Goal: Information Seeking & Learning: Learn about a topic

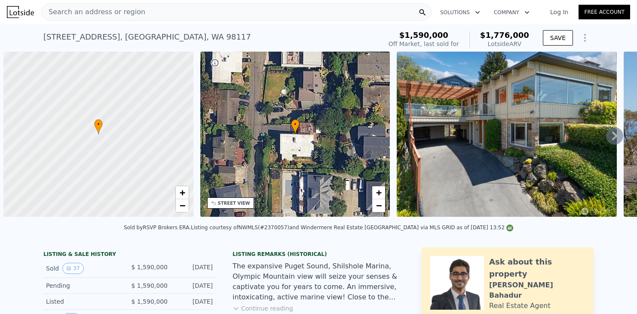
type input "$ 1,764,000"
type input "-$ 127,084"
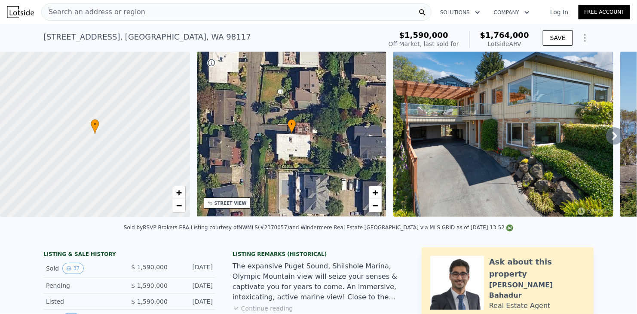
click at [88, 13] on span "Search an address or region" at bounding box center [94, 12] width 104 height 10
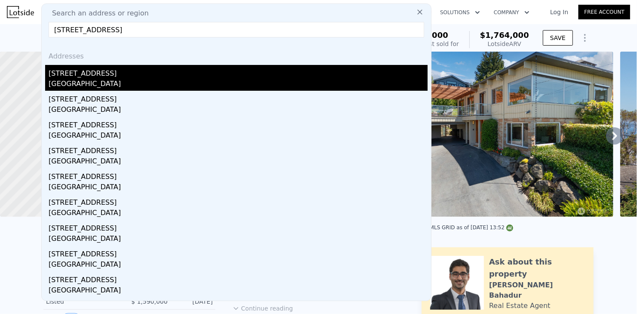
type input "[STREET_ADDRESS]"
click at [82, 81] on div "[GEOGRAPHIC_DATA]" at bounding box center [238, 85] width 379 height 12
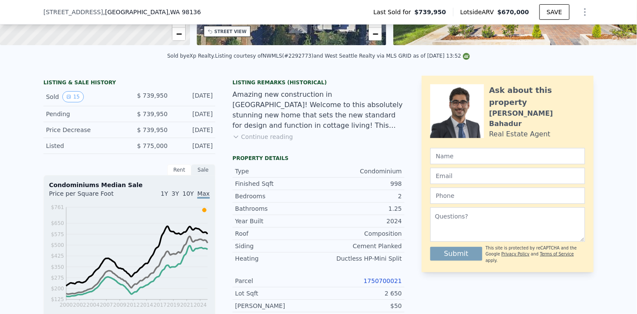
scroll to position [211, 0]
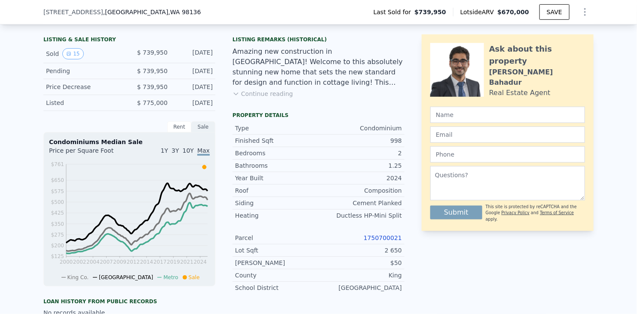
click at [386, 241] on link "1750700021" at bounding box center [382, 237] width 38 height 7
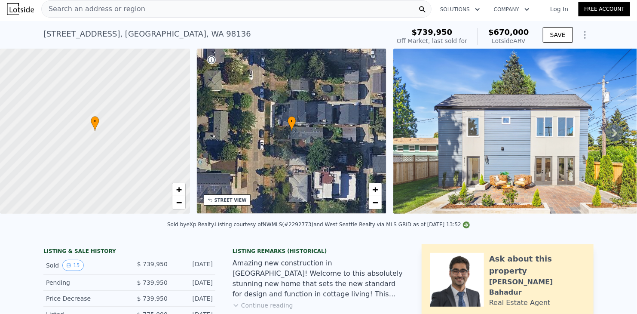
scroll to position [0, 0]
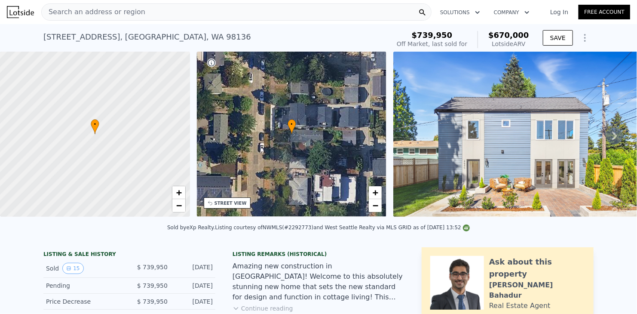
click at [527, 150] on img at bounding box center [516, 134] width 247 height 165
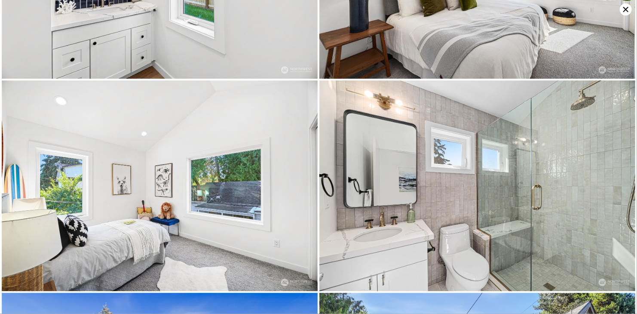
scroll to position [630, 0]
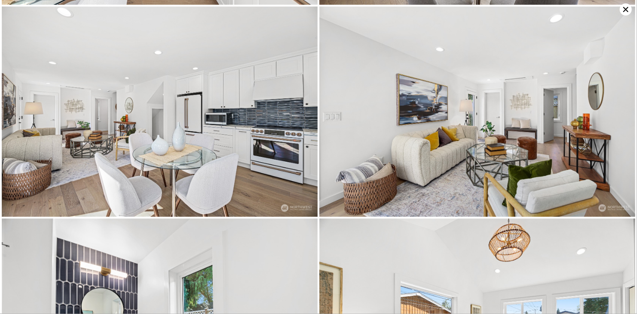
click at [89, 110] on img at bounding box center [160, 111] width 316 height 211
click at [473, 101] on img at bounding box center [477, 111] width 316 height 211
drag, startPoint x: 487, startPoint y: 94, endPoint x: 526, endPoint y: 123, distance: 48.8
click at [526, 123] on img at bounding box center [477, 111] width 316 height 211
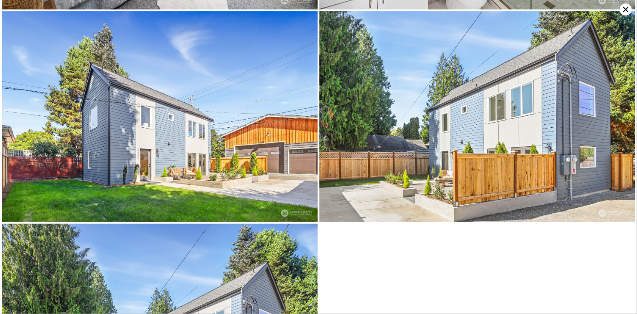
scroll to position [1261, 0]
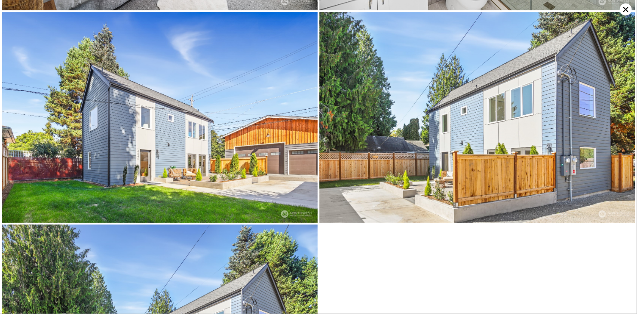
click at [627, 7] on icon at bounding box center [626, 9] width 12 height 12
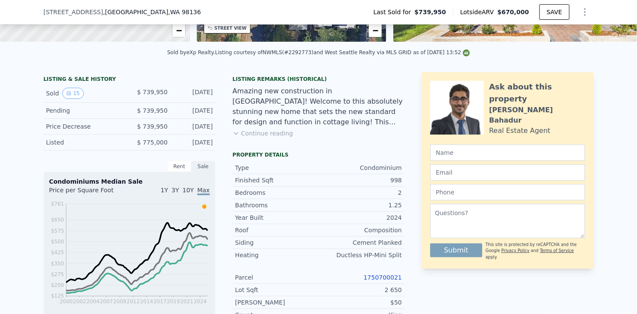
scroll to position [215, 0]
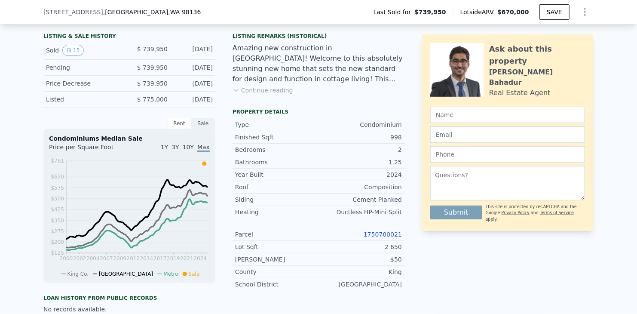
click at [238, 95] on button "Continue reading" at bounding box center [262, 90] width 61 height 9
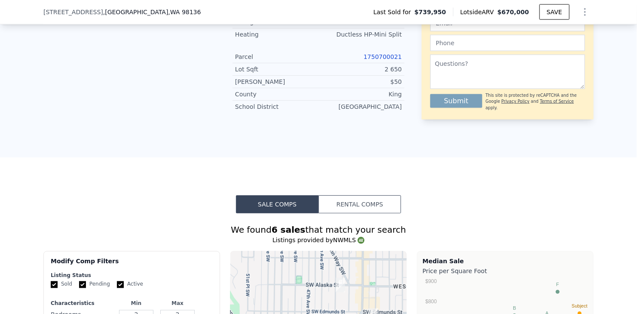
scroll to position [644, 0]
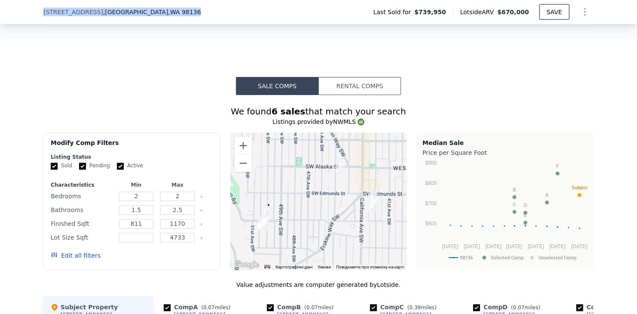
drag, startPoint x: 159, startPoint y: 10, endPoint x: 38, endPoint y: 15, distance: 121.3
click at [38, 15] on div "[STREET_ADDRESS] Last Sold for $739,950 Lotside ARV $670,000 SAVE" at bounding box center [318, 12] width 637 height 24
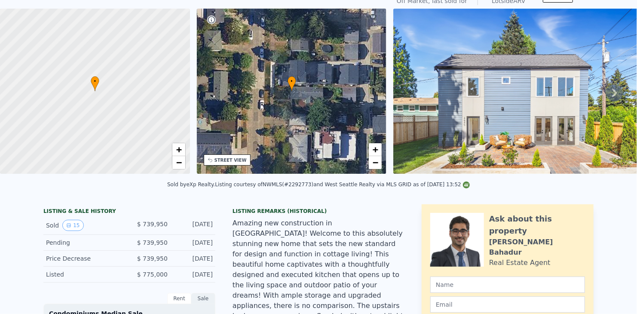
scroll to position [3, 0]
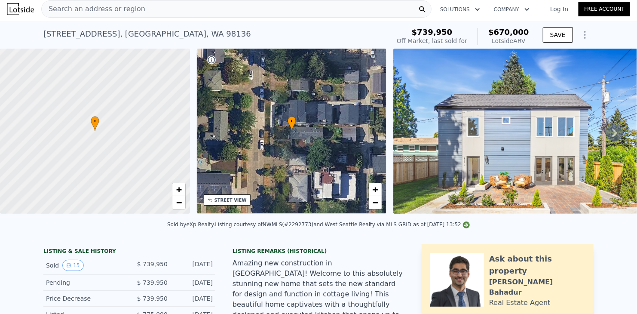
click at [226, 202] on div "STREET VIEW" at bounding box center [230, 200] width 32 height 6
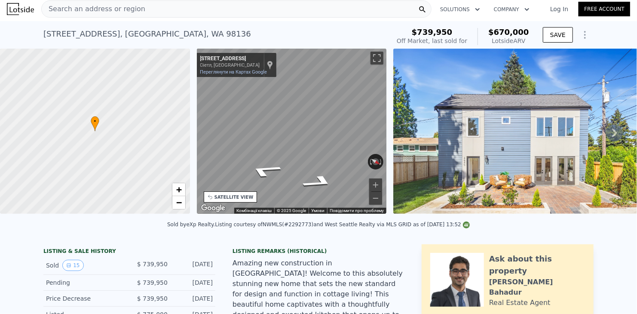
click at [181, 131] on div "• + − • + − STREET VIEW ← Перемістити ліворуч → Перемістити праворуч ↑ Переміст…" at bounding box center [318, 133] width 637 height 168
click at [186, 132] on div "• + − • + − STREET VIEW ← Перемістити ліворуч → Перемістити праворуч ↑ Переміст…" at bounding box center [318, 133] width 637 height 168
click at [214, 72] on link "Переглянути на Картах Google" at bounding box center [233, 72] width 67 height 6
click at [217, 70] on link "Переглянути на Картах Google" at bounding box center [233, 72] width 67 height 6
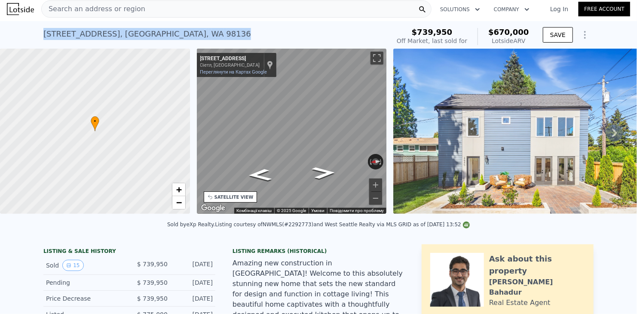
drag, startPoint x: 202, startPoint y: 34, endPoint x: 41, endPoint y: 35, distance: 161.1
click at [43, 35] on div "[STREET_ADDRESS] Sold [DATE] for $739,950 (~ARV $670k )" at bounding box center [214, 36] width 343 height 24
copy div "[STREET_ADDRESS]"
click at [236, 196] on div "SATELLITE VIEW" at bounding box center [233, 197] width 39 height 6
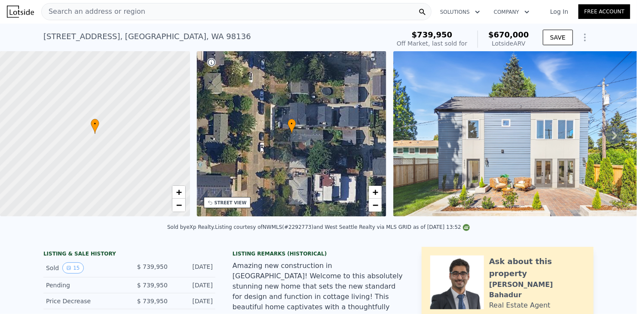
scroll to position [0, 0]
click at [379, 194] on link "+" at bounding box center [375, 192] width 13 height 13
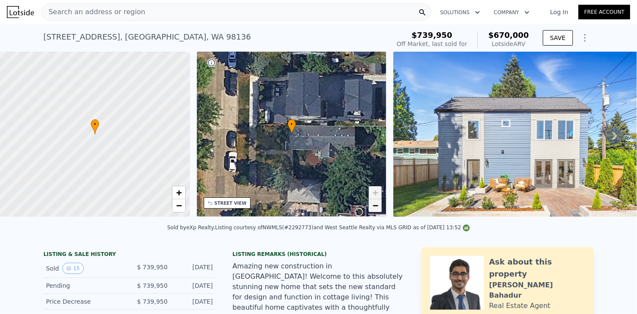
click at [372, 208] on link "−" at bounding box center [375, 205] width 13 height 13
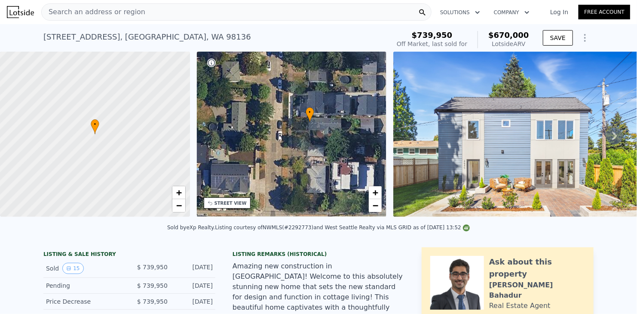
drag, startPoint x: 267, startPoint y: 180, endPoint x: 300, endPoint y: 151, distance: 43.5
click at [292, 162] on div "• + −" at bounding box center [292, 134] width 190 height 165
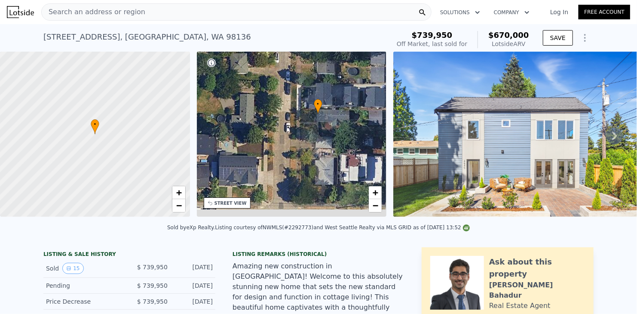
click at [306, 141] on div "• + −" at bounding box center [292, 134] width 190 height 165
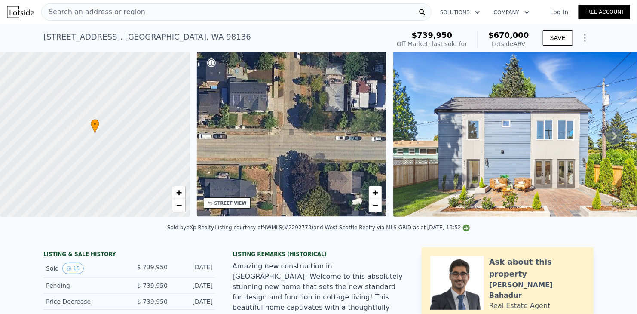
drag, startPoint x: 302, startPoint y: 174, endPoint x: 312, endPoint y: 95, distance: 79.2
click at [312, 95] on div "• + −" at bounding box center [292, 134] width 190 height 165
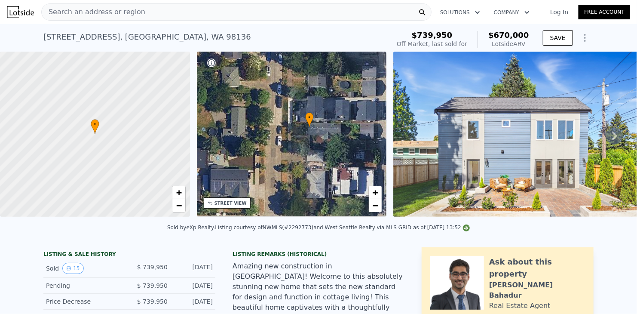
drag, startPoint x: 321, startPoint y: 96, endPoint x: 302, endPoint y: 193, distance: 99.0
click at [302, 193] on div "• + −" at bounding box center [292, 134] width 190 height 165
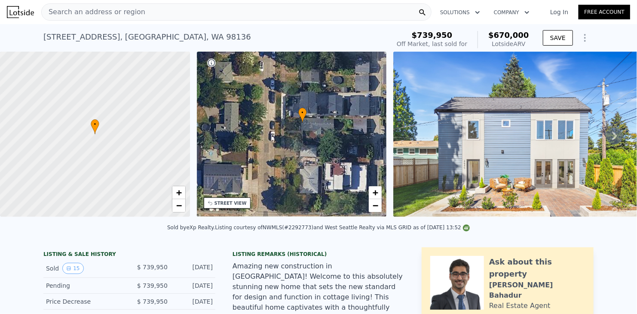
drag, startPoint x: 335, startPoint y: 159, endPoint x: 369, endPoint y: 144, distance: 37.0
click at [369, 144] on div "• + −" at bounding box center [292, 134] width 190 height 165
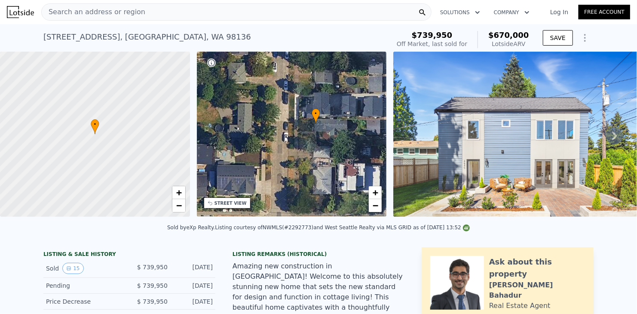
click at [606, 136] on icon at bounding box center [614, 135] width 17 height 17
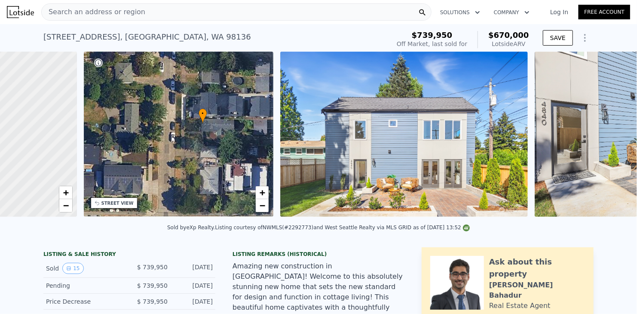
scroll to position [0, 200]
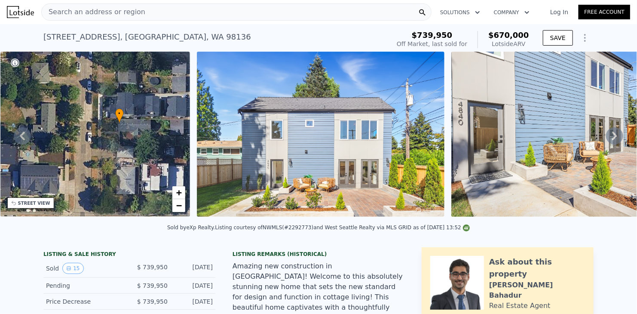
click at [612, 136] on icon at bounding box center [614, 135] width 5 height 9
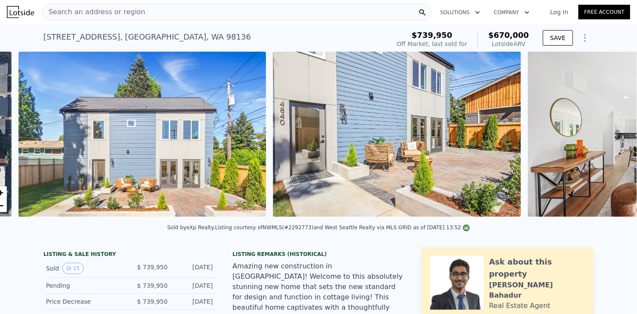
scroll to position [0, 393]
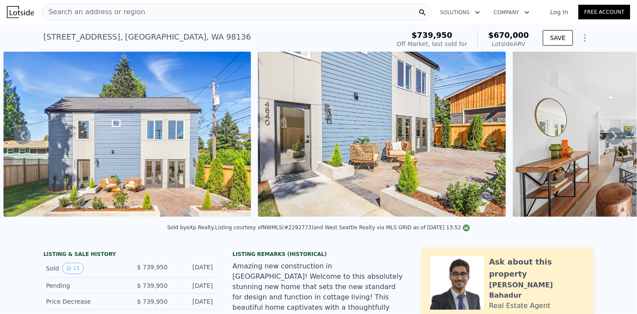
click at [612, 137] on icon at bounding box center [614, 135] width 5 height 9
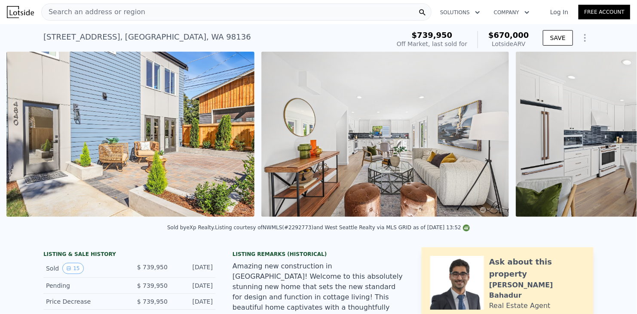
scroll to position [0, 648]
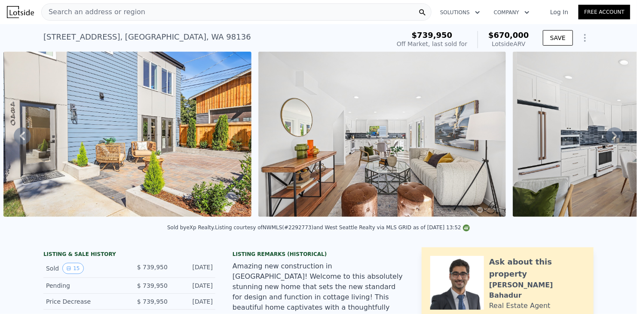
click at [612, 137] on icon at bounding box center [614, 135] width 5 height 9
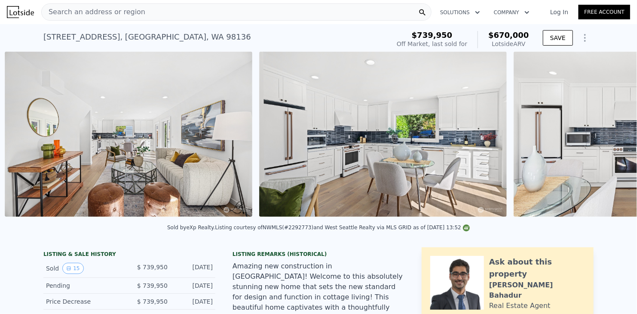
scroll to position [0, 902]
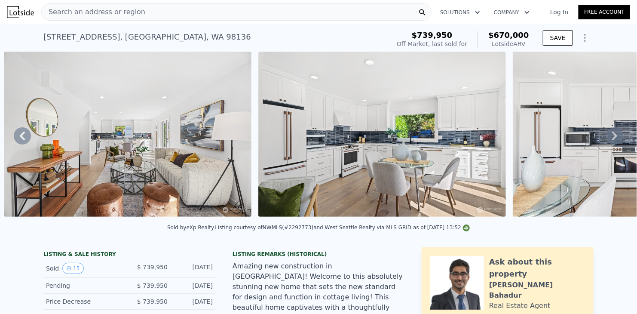
click at [612, 137] on icon at bounding box center [614, 135] width 5 height 9
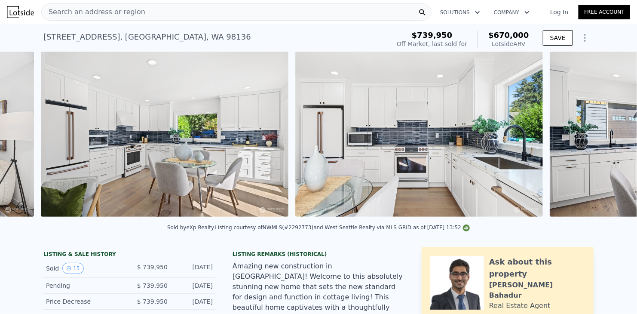
scroll to position [0, 1157]
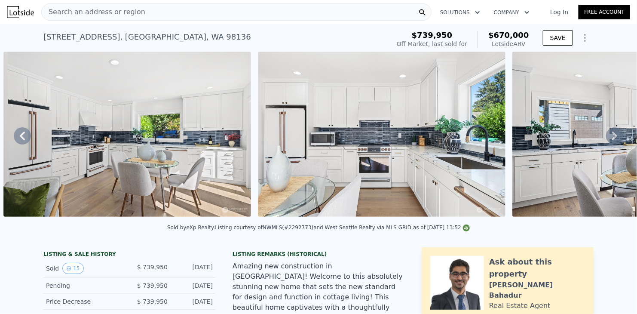
click at [612, 137] on icon at bounding box center [614, 135] width 5 height 9
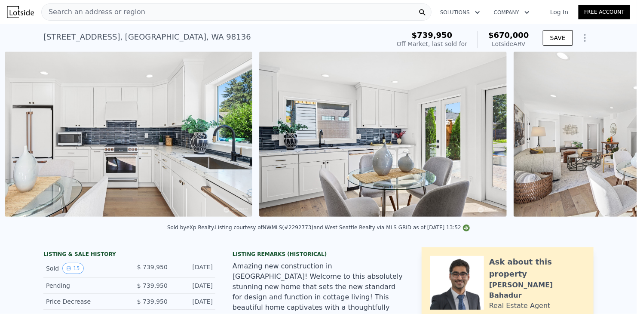
scroll to position [0, 1411]
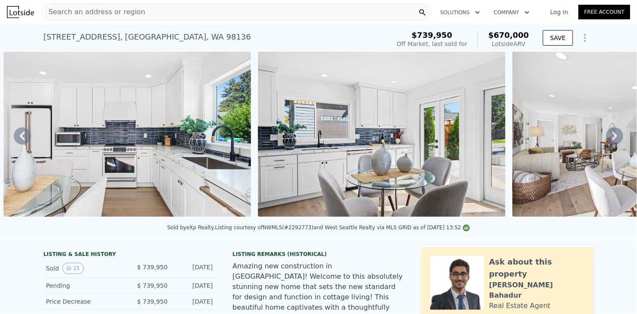
click at [612, 137] on icon at bounding box center [614, 135] width 5 height 9
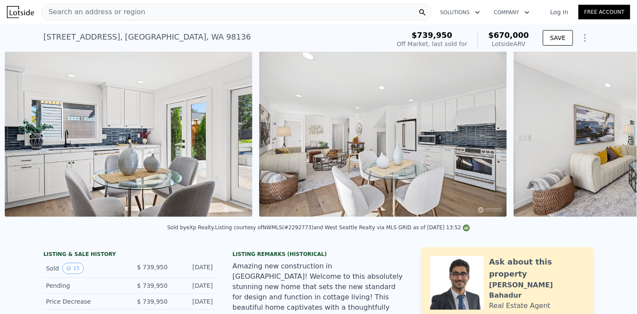
scroll to position [0, 1665]
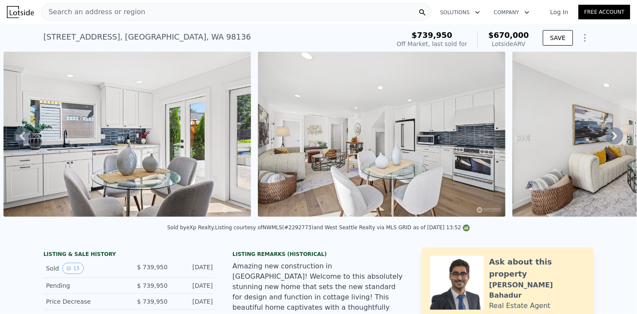
click at [25, 141] on icon at bounding box center [22, 135] width 17 height 17
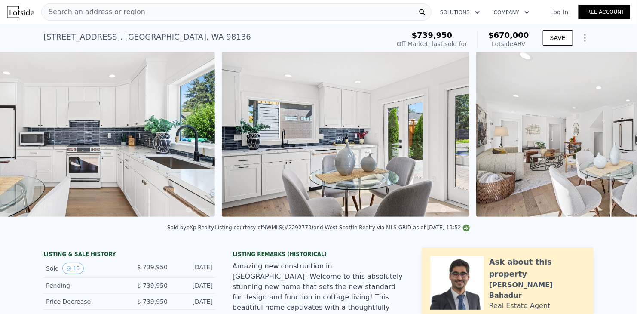
scroll to position [0, 1411]
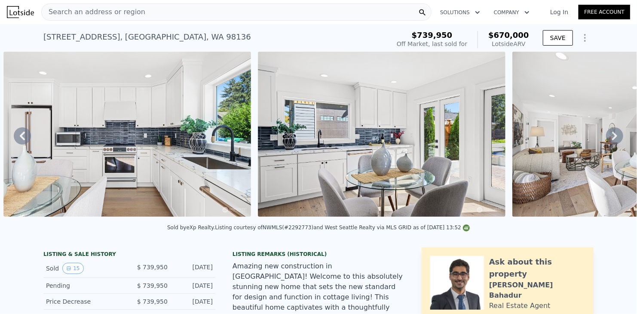
click at [25, 141] on icon at bounding box center [22, 135] width 17 height 17
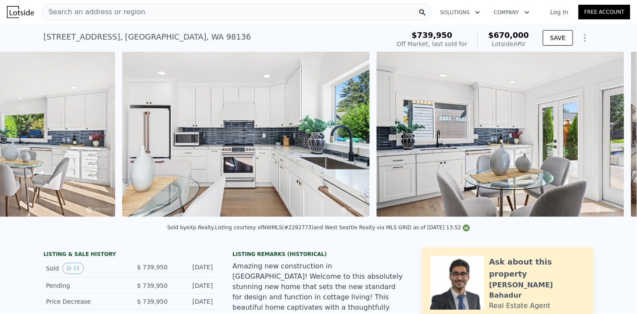
scroll to position [0, 1157]
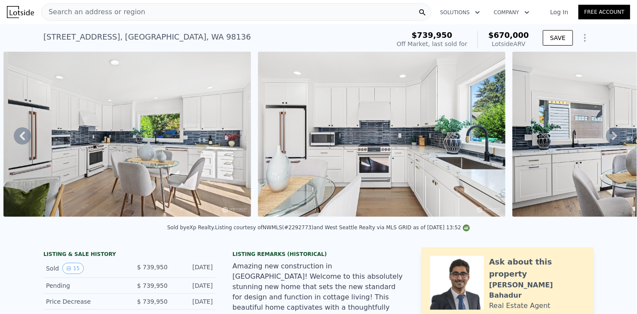
click at [25, 141] on icon at bounding box center [22, 135] width 17 height 17
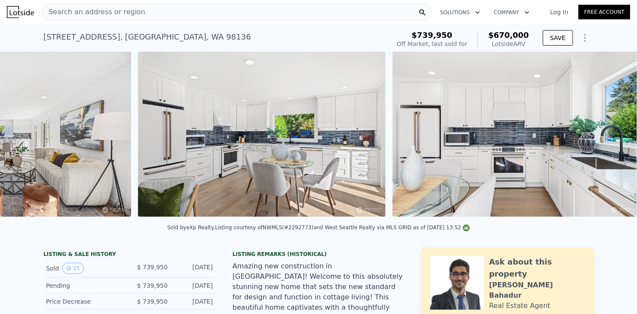
scroll to position [0, 902]
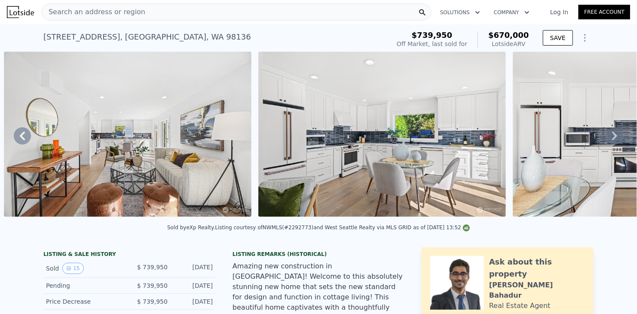
click at [25, 141] on icon at bounding box center [22, 135] width 17 height 17
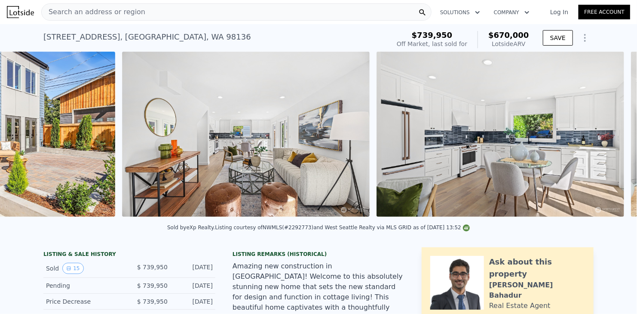
scroll to position [0, 648]
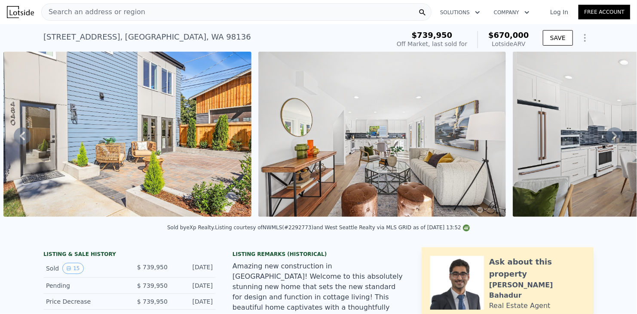
click at [25, 141] on icon at bounding box center [22, 135] width 17 height 17
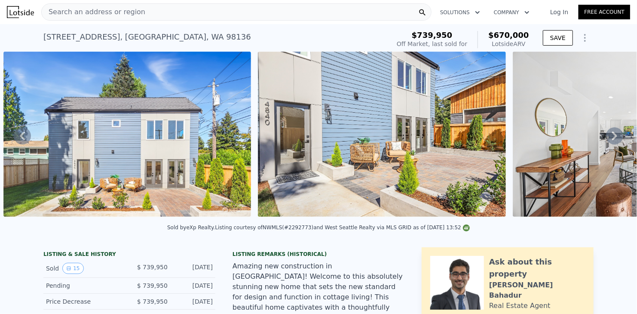
click at [25, 141] on icon at bounding box center [22, 135] width 17 height 17
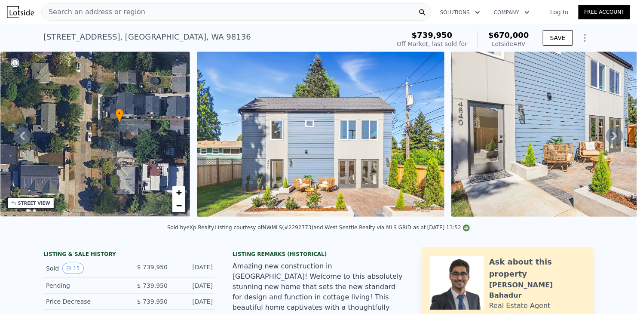
click at [25, 141] on icon at bounding box center [22, 135] width 17 height 17
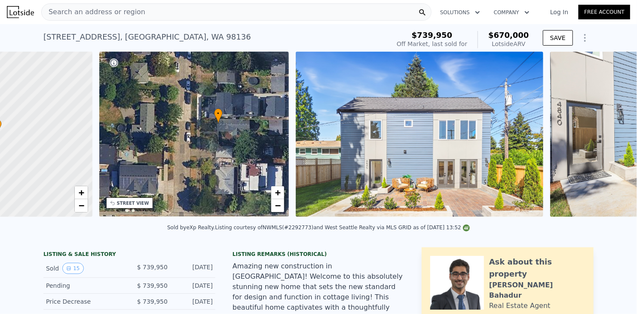
scroll to position [0, 3]
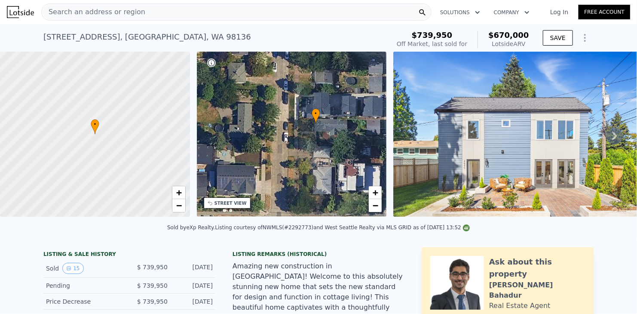
click at [612, 139] on icon at bounding box center [614, 135] width 5 height 9
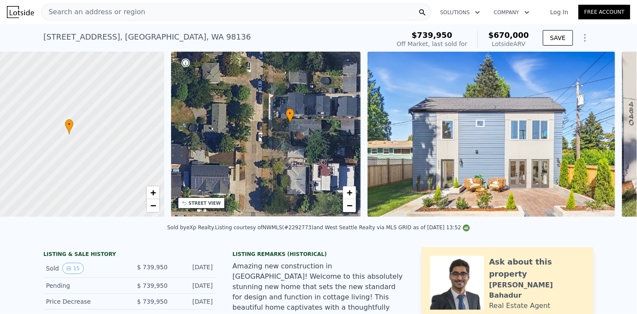
click at [611, 139] on div "• + − • + − STREET VIEW ← Перемістити ліворуч → Перемістити праворуч ↑ Переміст…" at bounding box center [318, 136] width 637 height 168
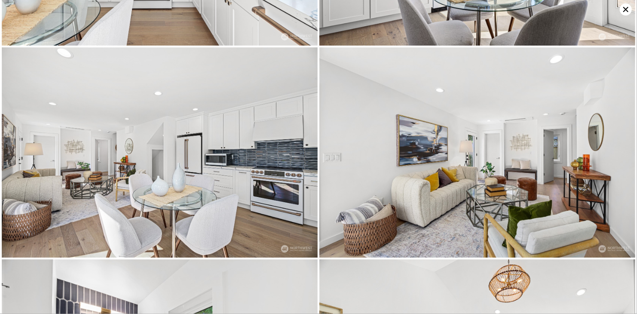
scroll to position [630, 0]
